Goal: Find specific page/section: Find specific page/section

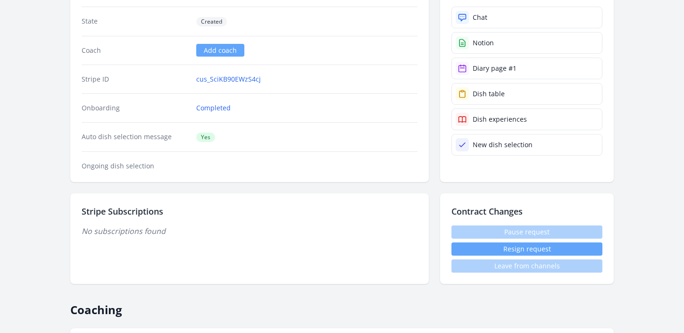
scroll to position [121, 0]
click at [483, 65] on div "Diary page #1" at bounding box center [495, 67] width 44 height 9
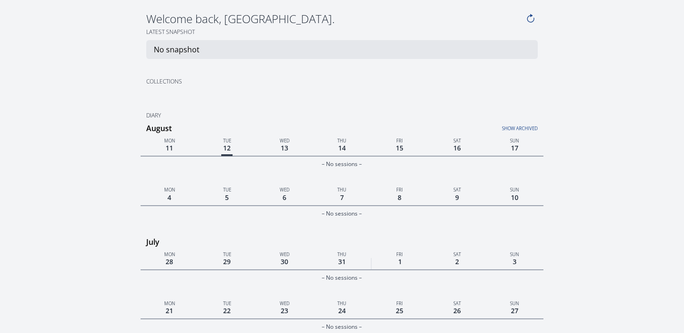
click at [508, 131] on link "Show archived" at bounding box center [470, 126] width 134 height 12
